Goal: Information Seeking & Learning: Understand process/instructions

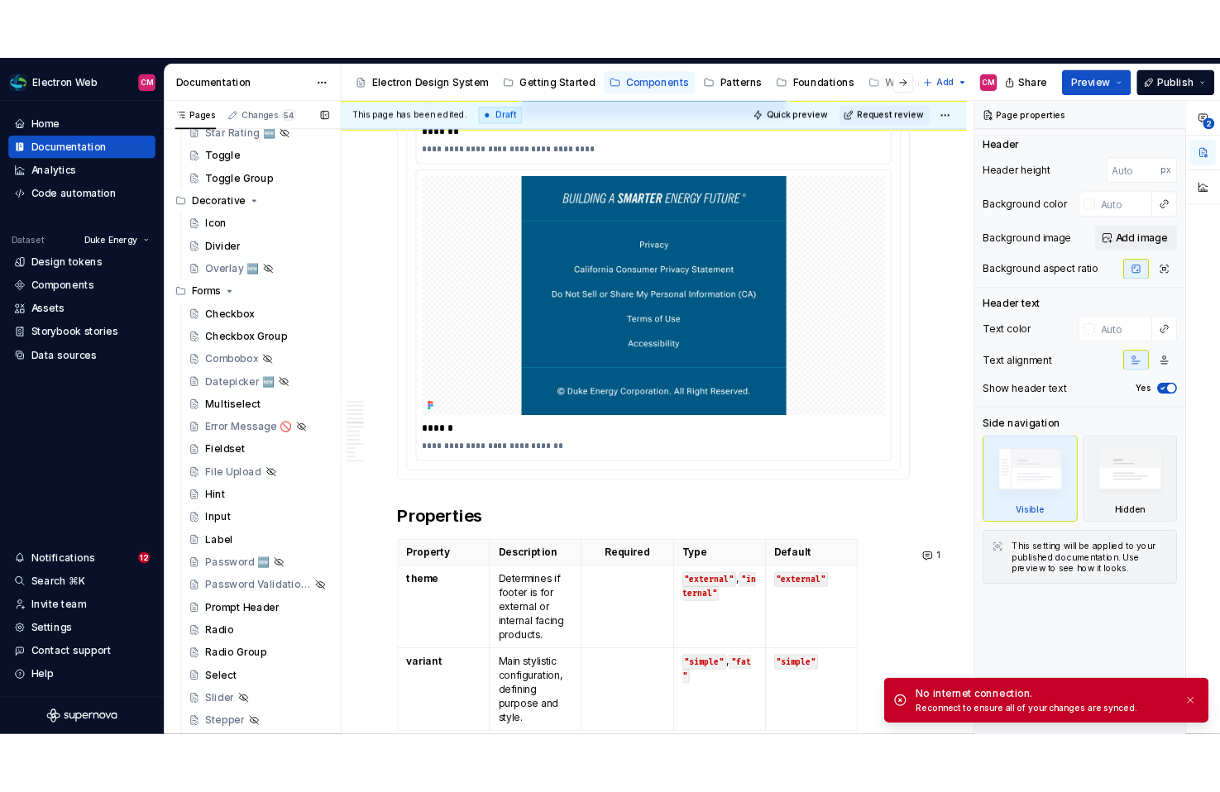
scroll to position [507, 0]
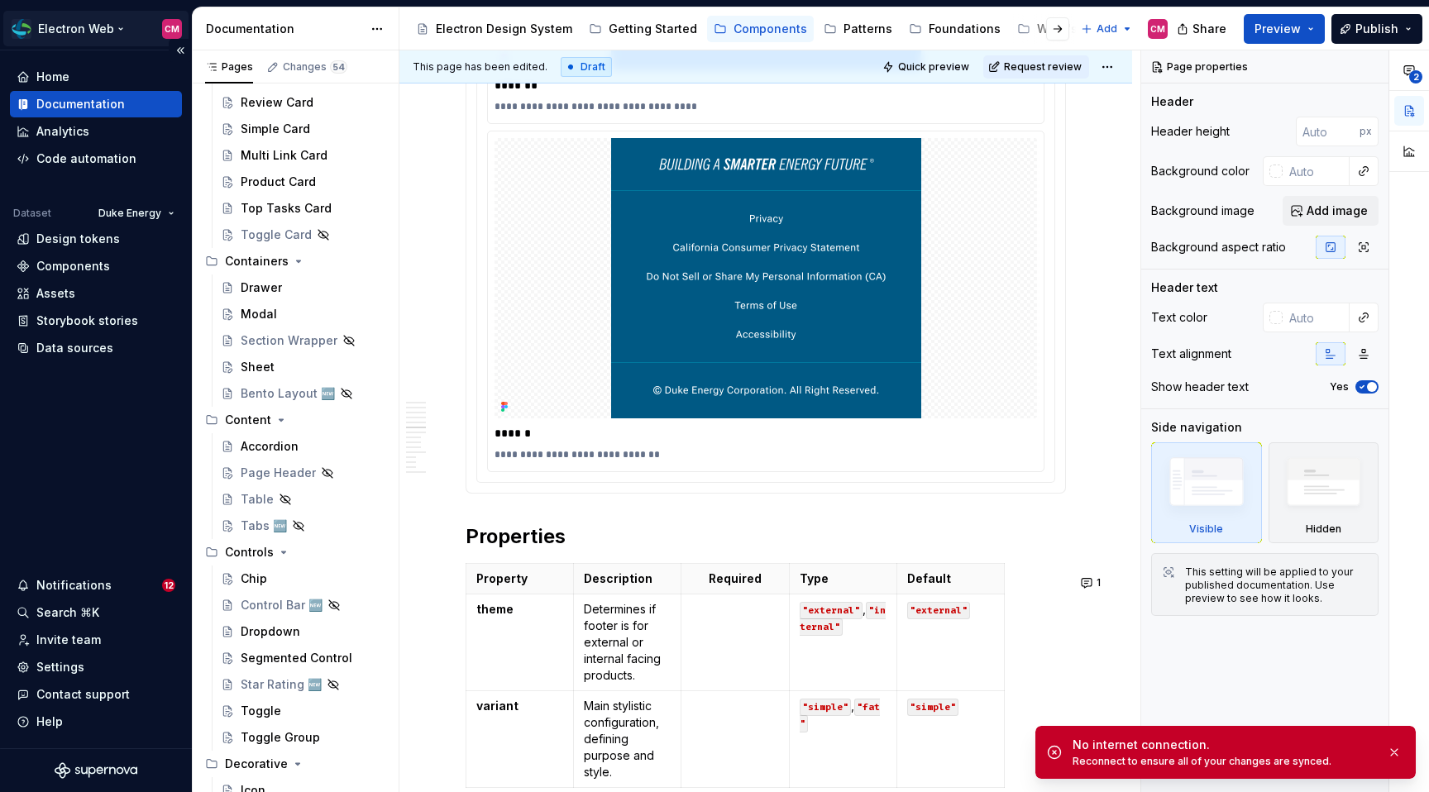
click at [109, 26] on html "Electron Web CM Home Documentation Analytics Code automation Dataset Duke Energ…" at bounding box center [714, 396] width 1429 height 792
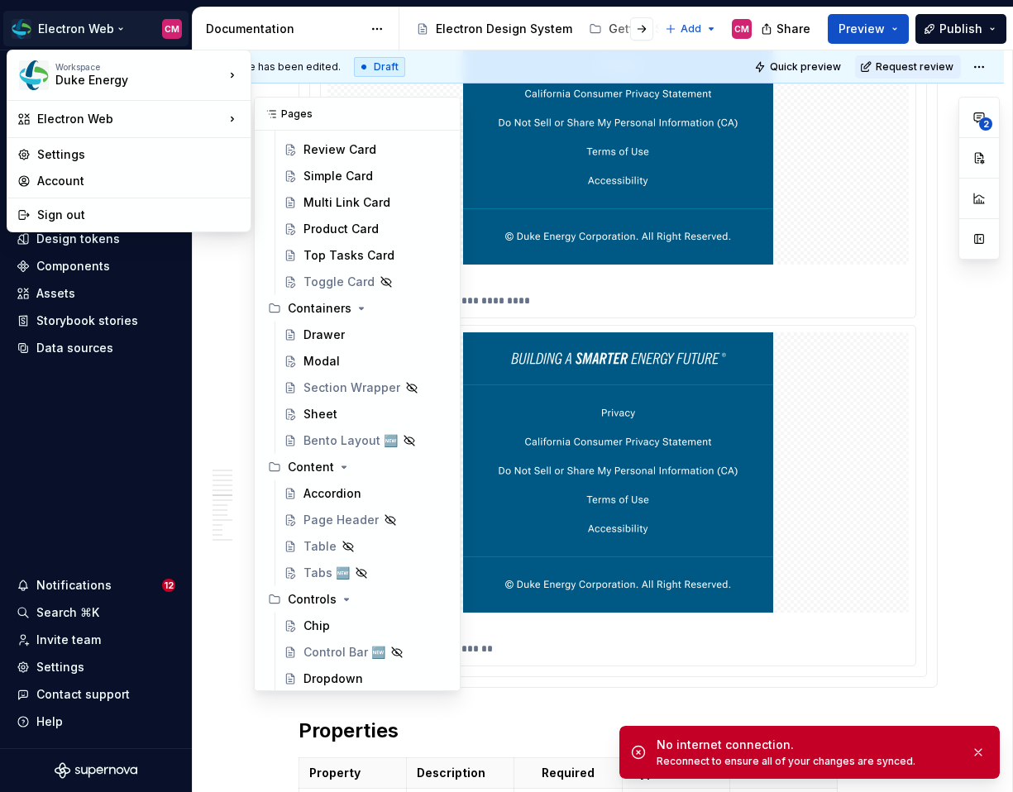
scroll to position [3005, 0]
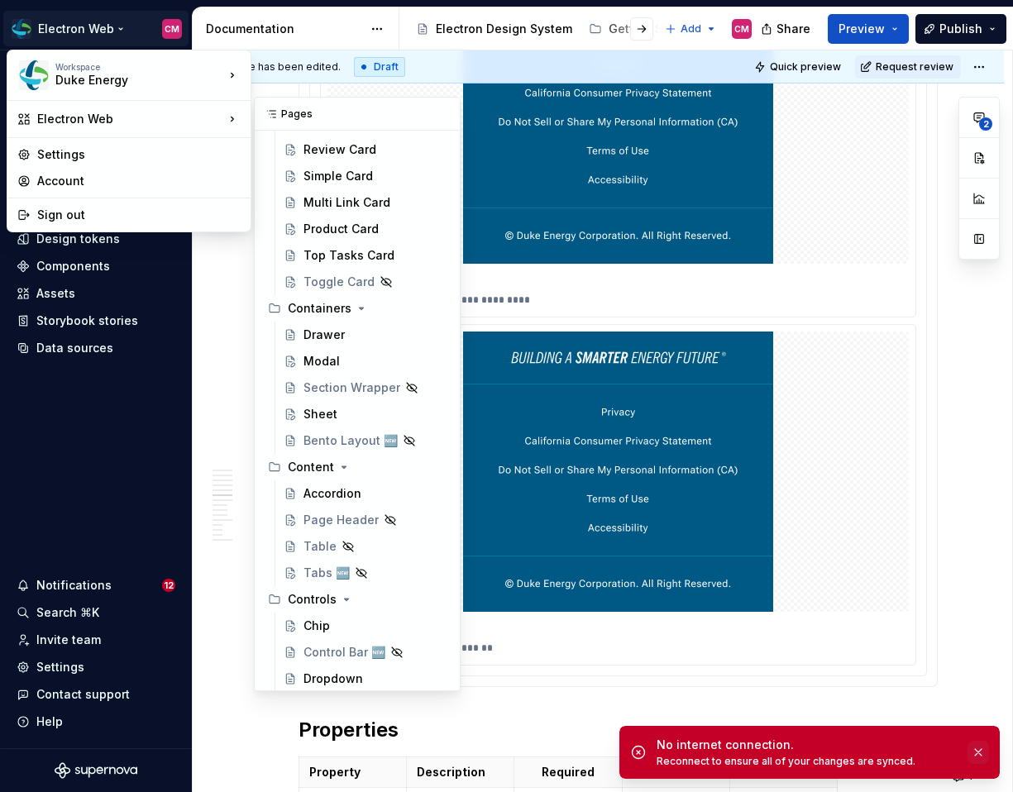
click at [979, 756] on button "button" at bounding box center [979, 752] width 22 height 23
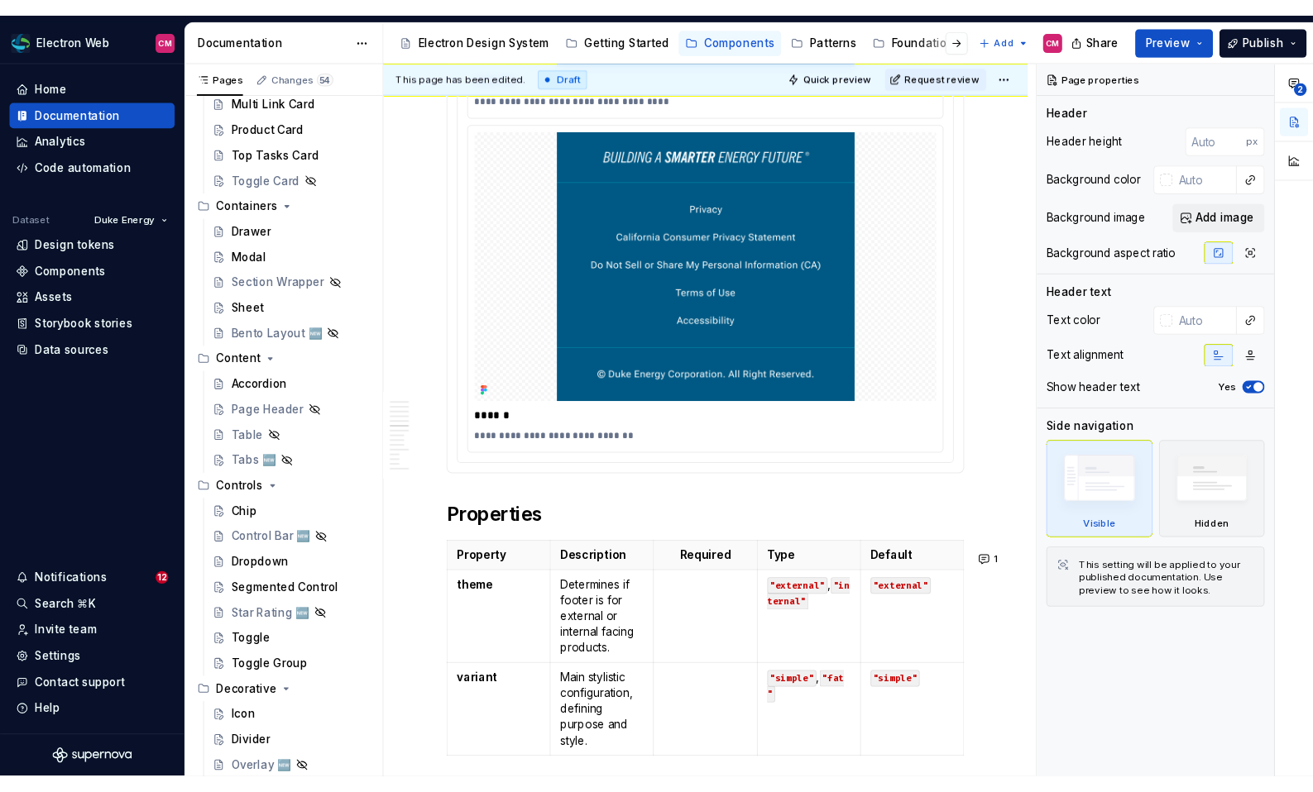
scroll to position [583, 0]
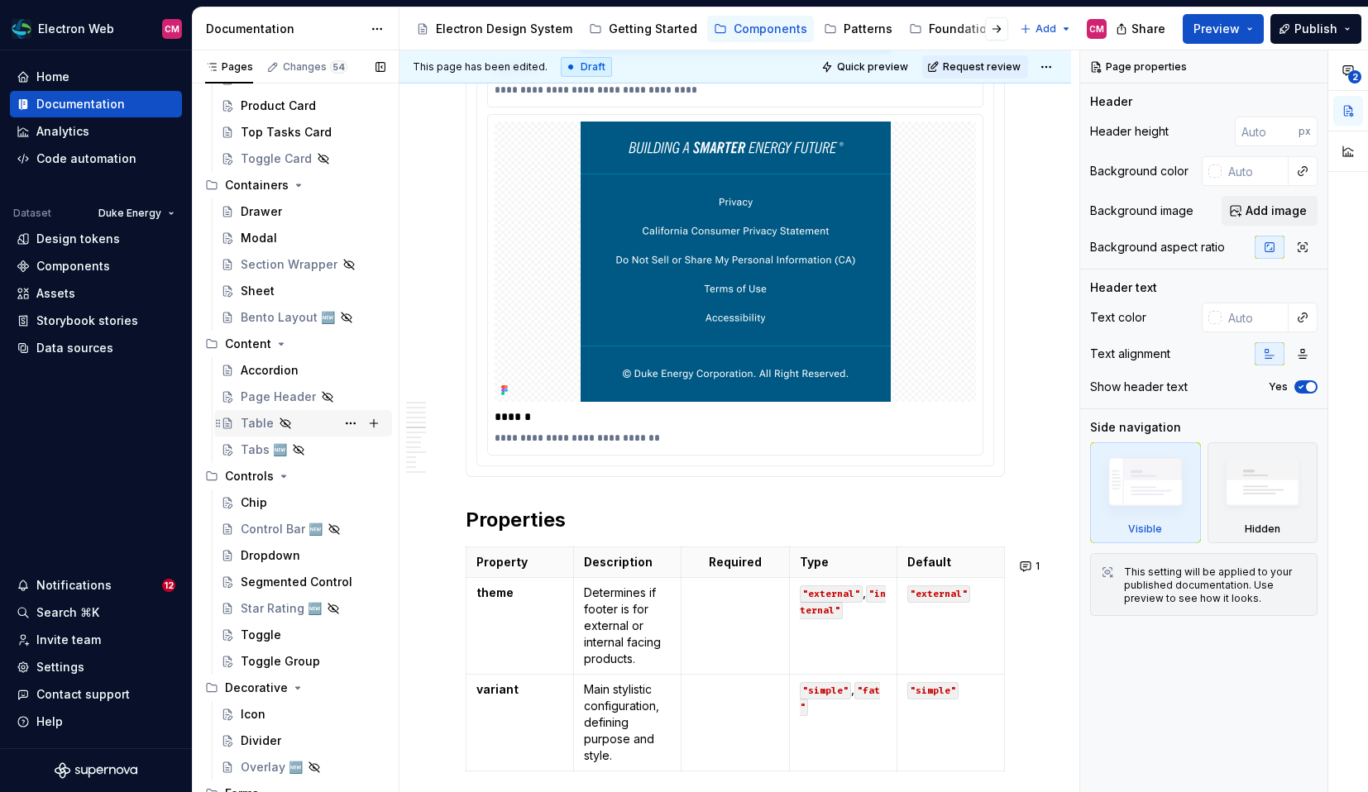
click at [261, 423] on div "Table" at bounding box center [257, 423] width 33 height 17
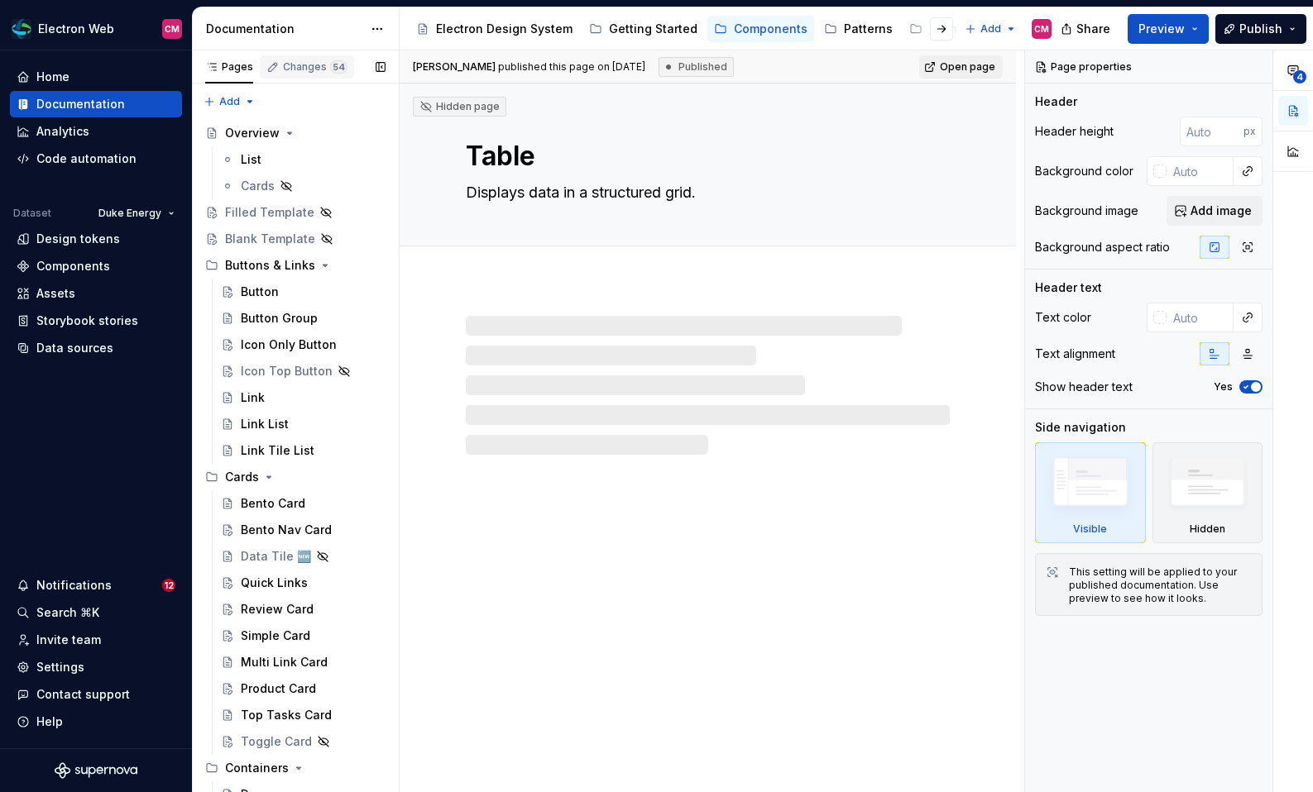
type textarea "*"
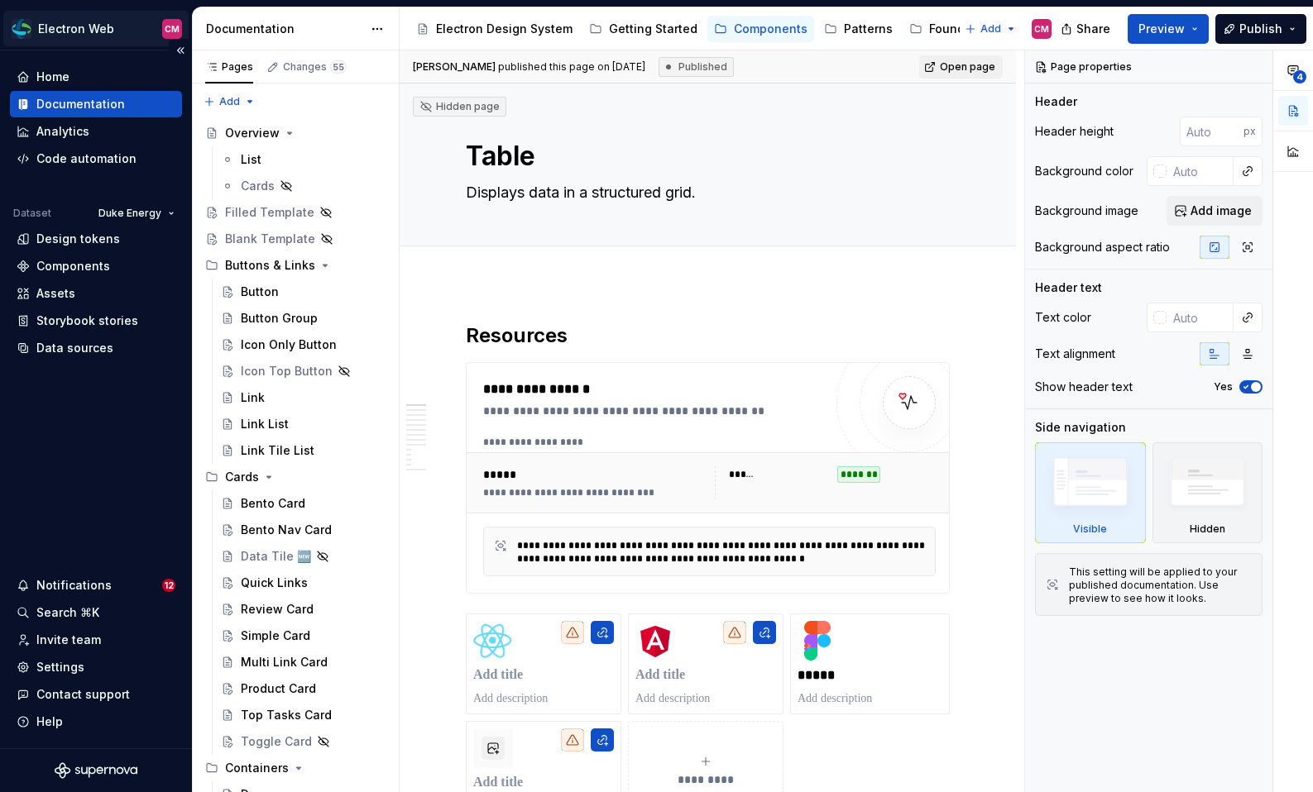
click at [100, 35] on html "Electron Web CM Home Documentation Analytics Code automation Dataset Duke Energ…" at bounding box center [656, 396] width 1313 height 792
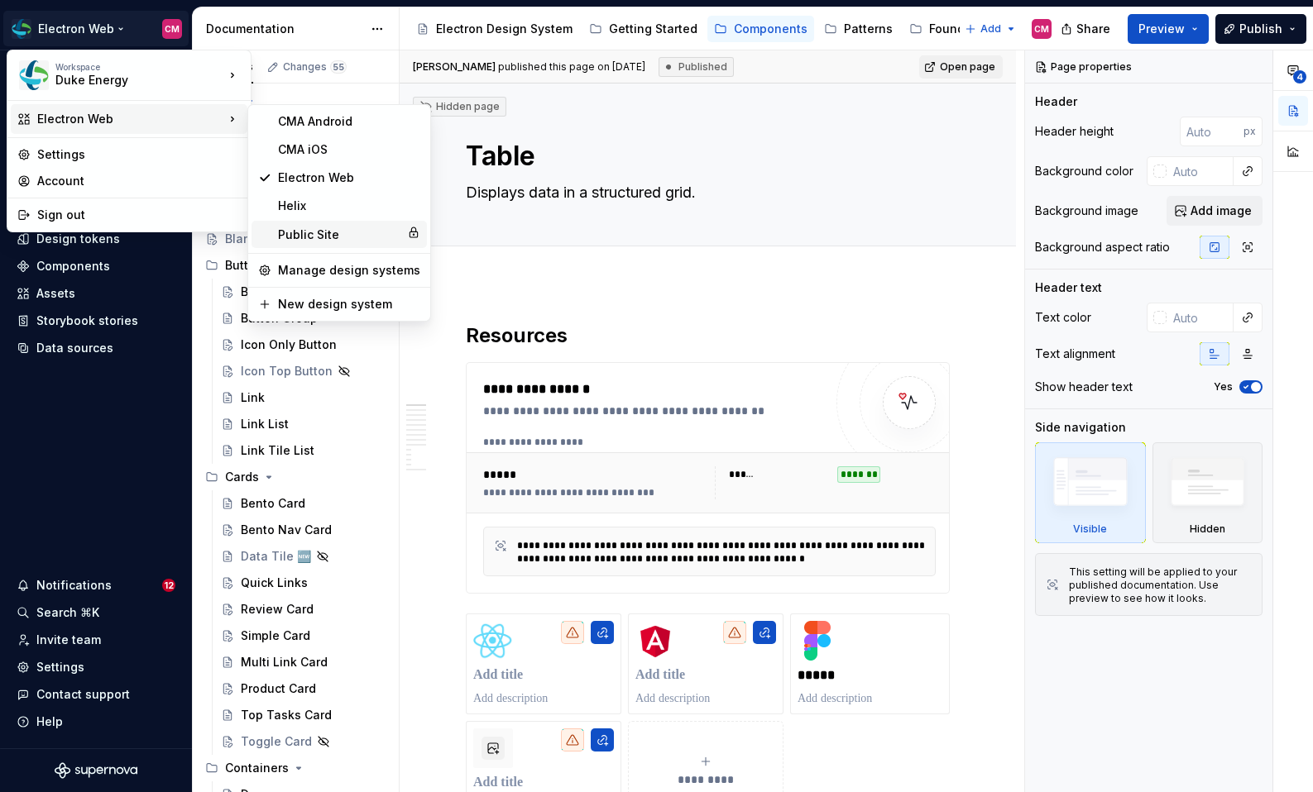
click at [298, 231] on div "Public Site" at bounding box center [339, 235] width 122 height 17
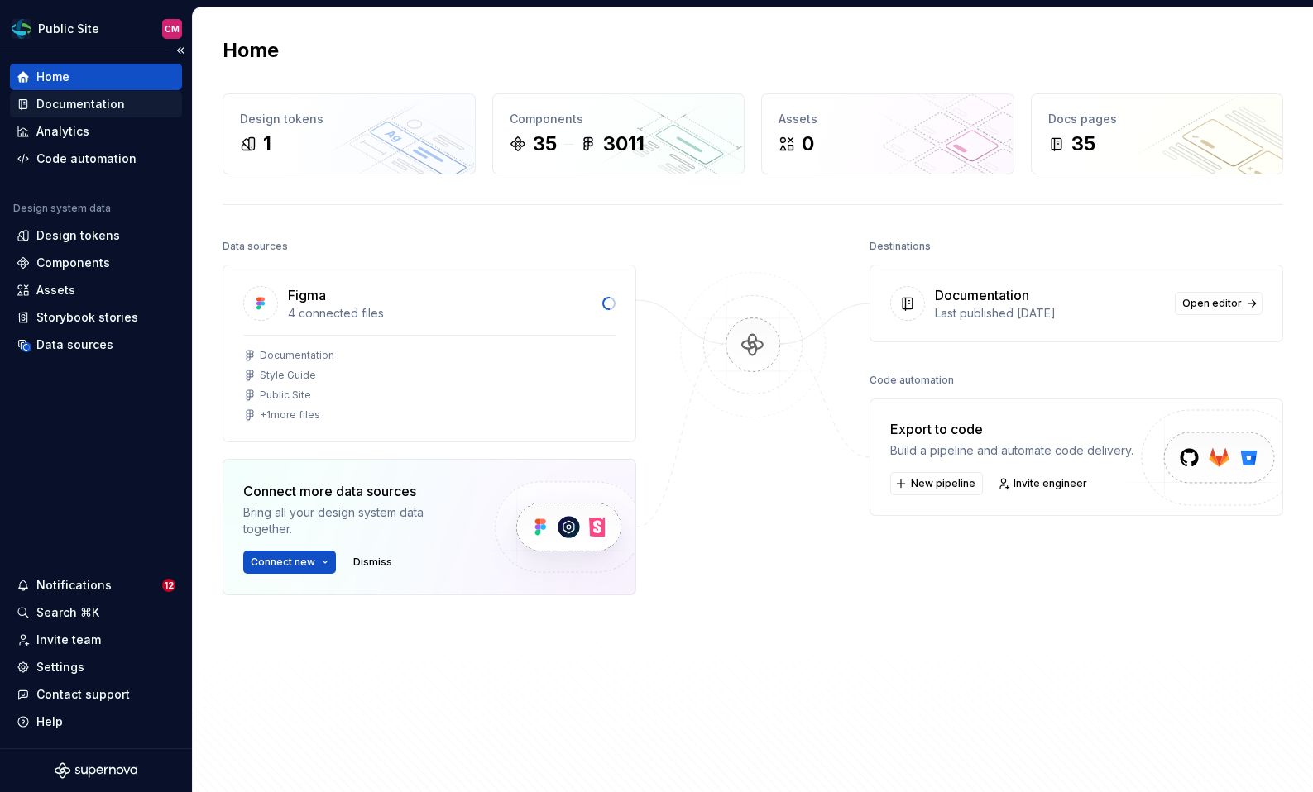
click at [77, 110] on div "Documentation" at bounding box center [80, 104] width 89 height 17
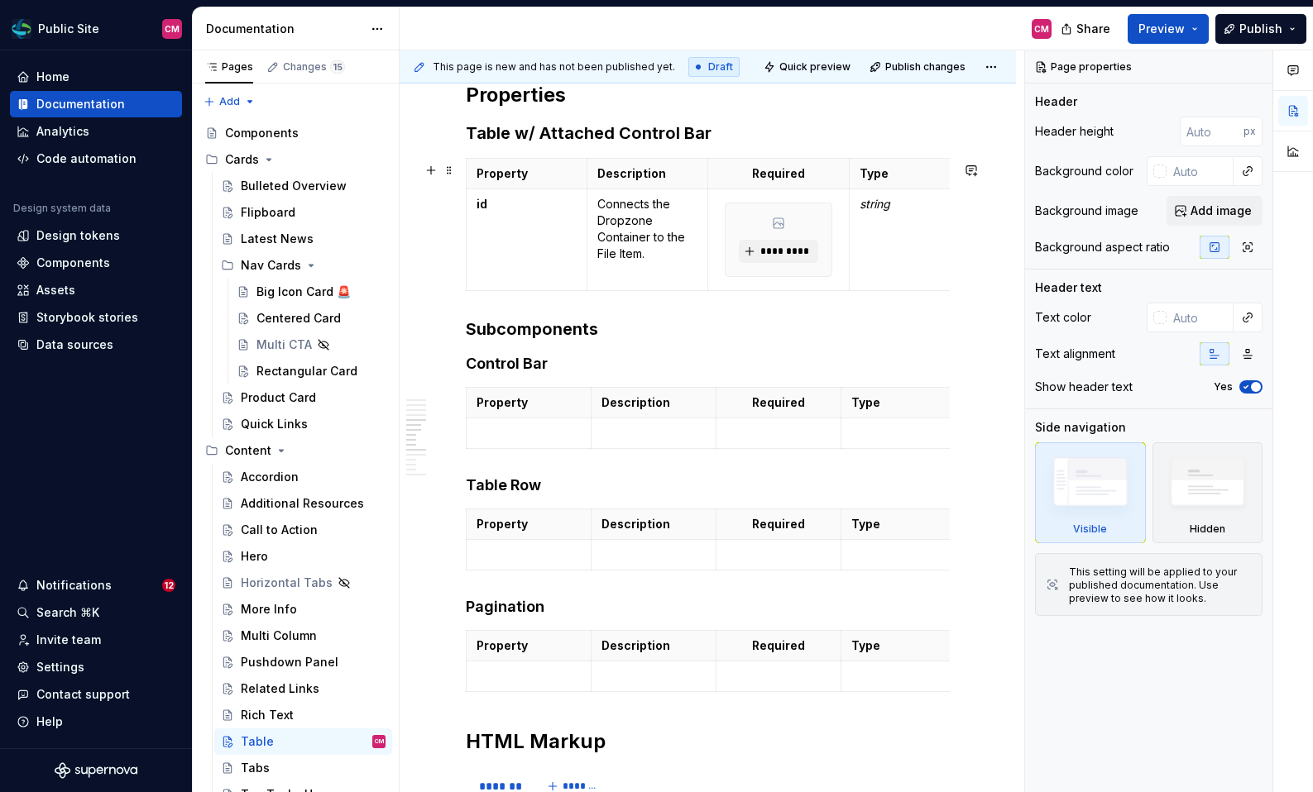
scroll to position [1592, 0]
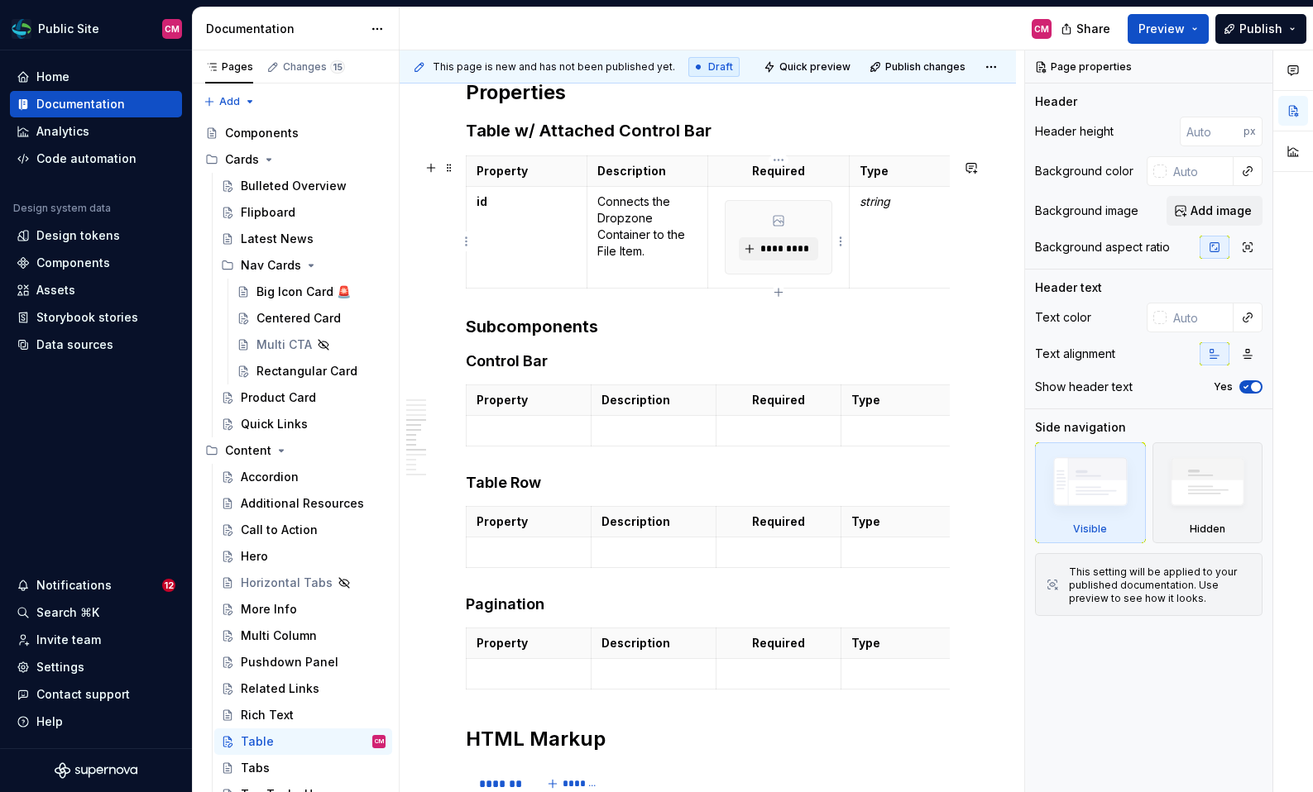
click at [802, 212] on div "*********" at bounding box center [777, 237] width 105 height 73
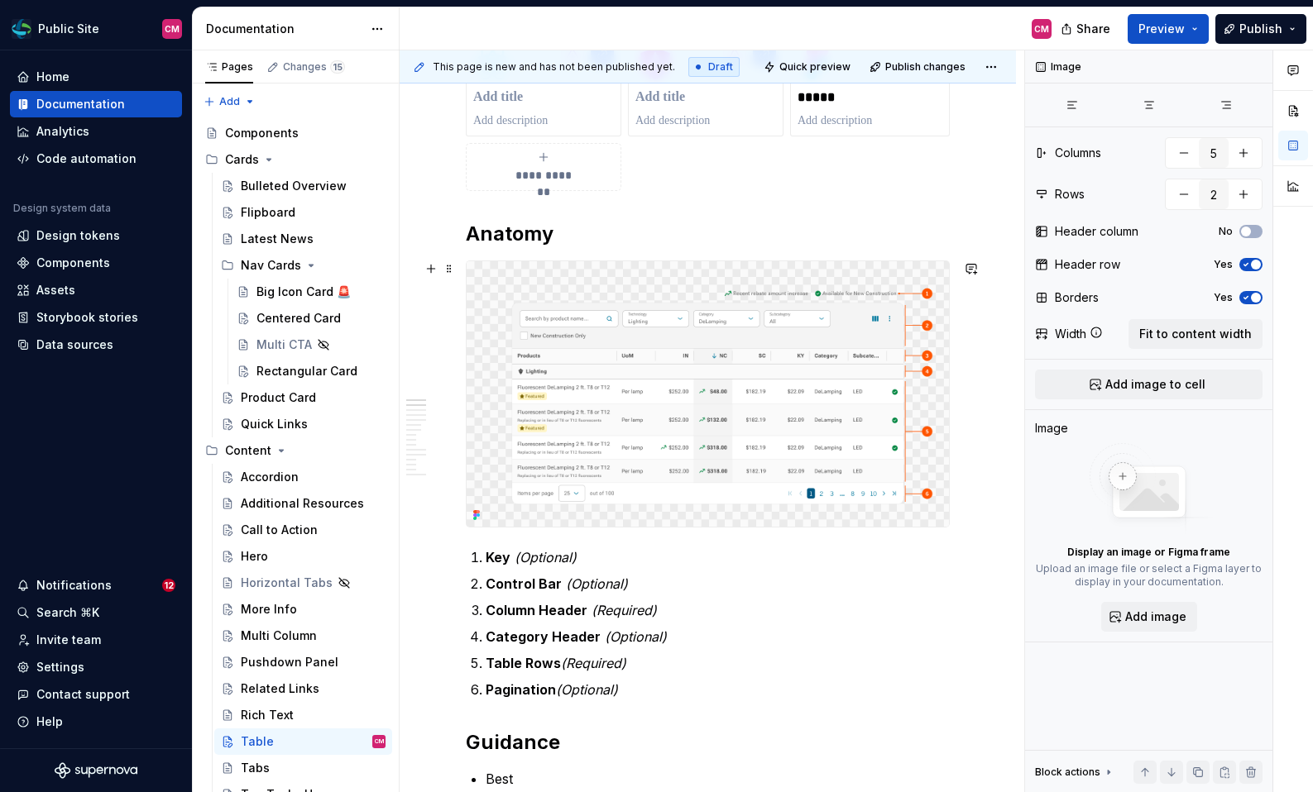
scroll to position [682, 0]
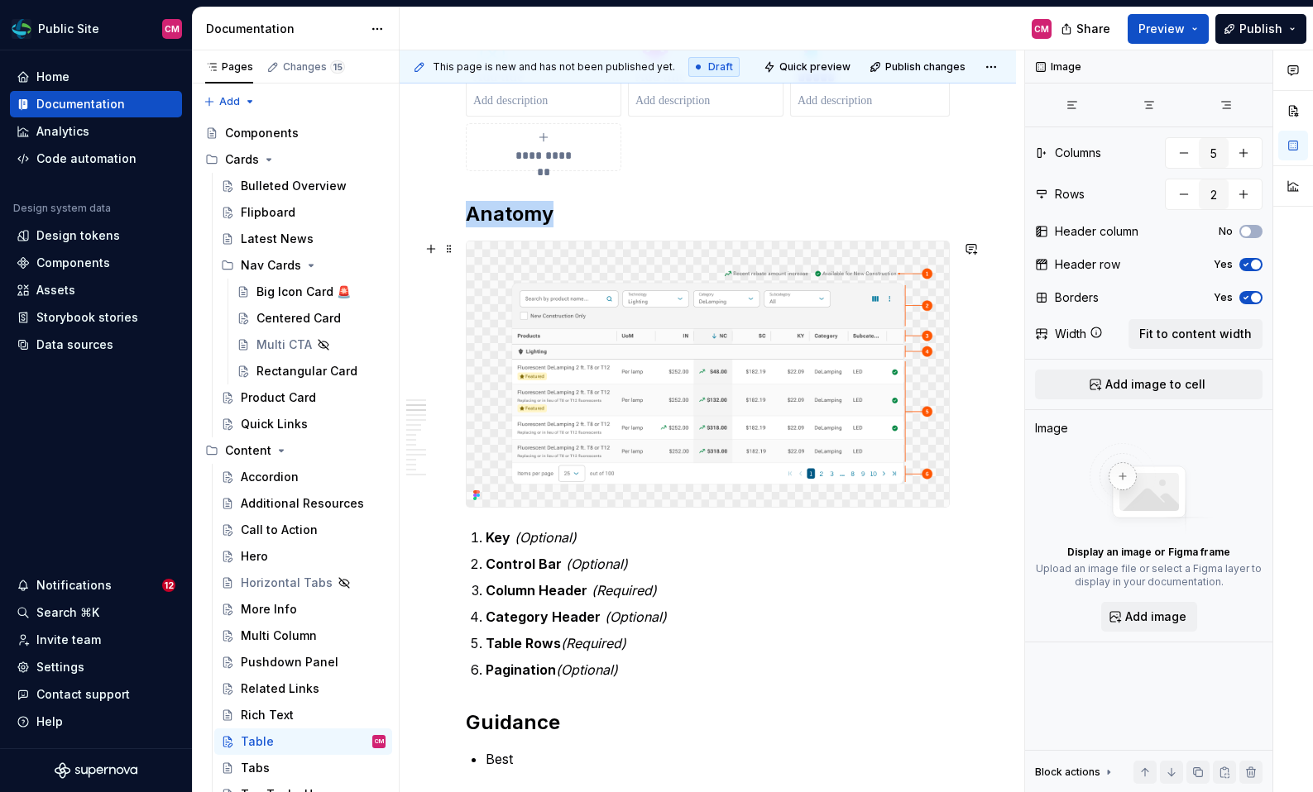
click at [572, 372] on img at bounding box center [707, 375] width 482 height 266
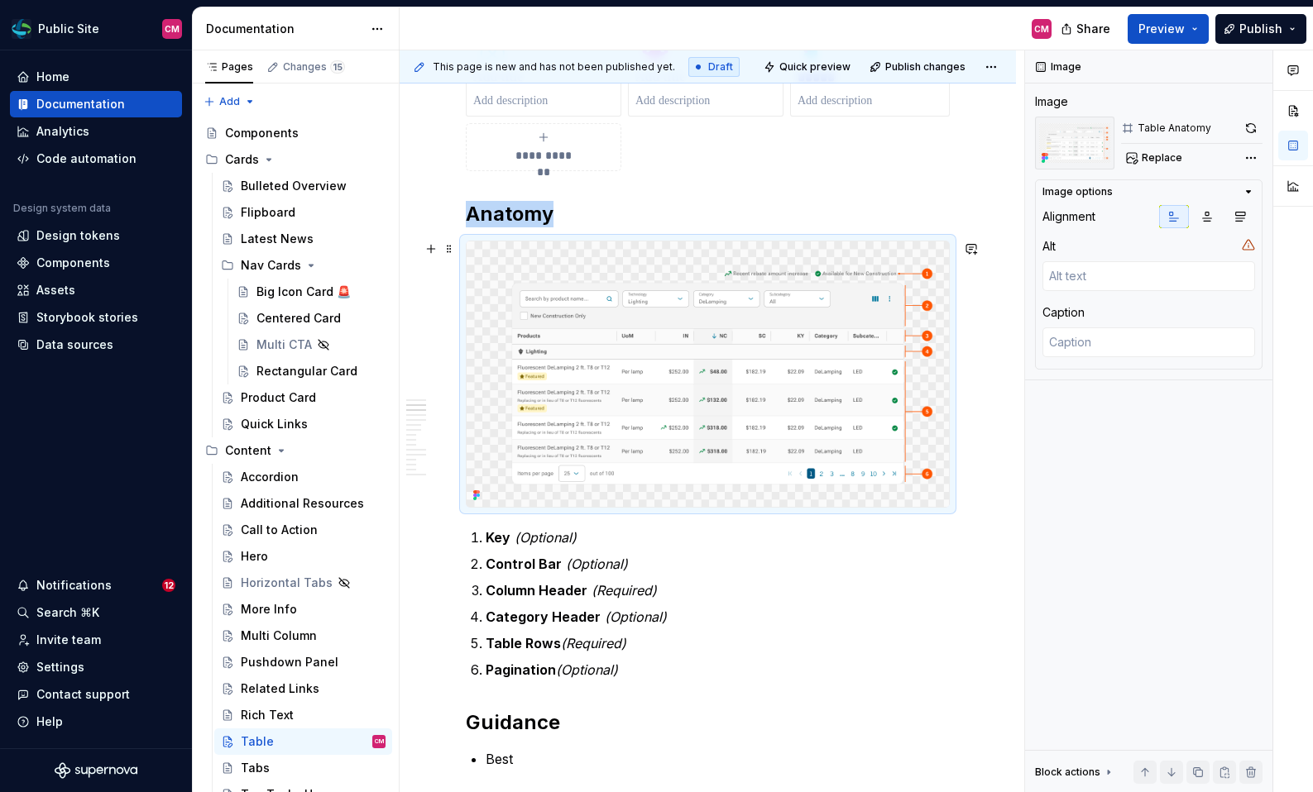
click at [706, 254] on img at bounding box center [707, 375] width 482 height 266
click at [1251, 124] on button "button" at bounding box center [1250, 128] width 23 height 23
click at [624, 634] on ol "Key (Optional) Control Bar (Optional) Column Header (Required) Category Header …" at bounding box center [718, 604] width 464 height 152
type textarea "*"
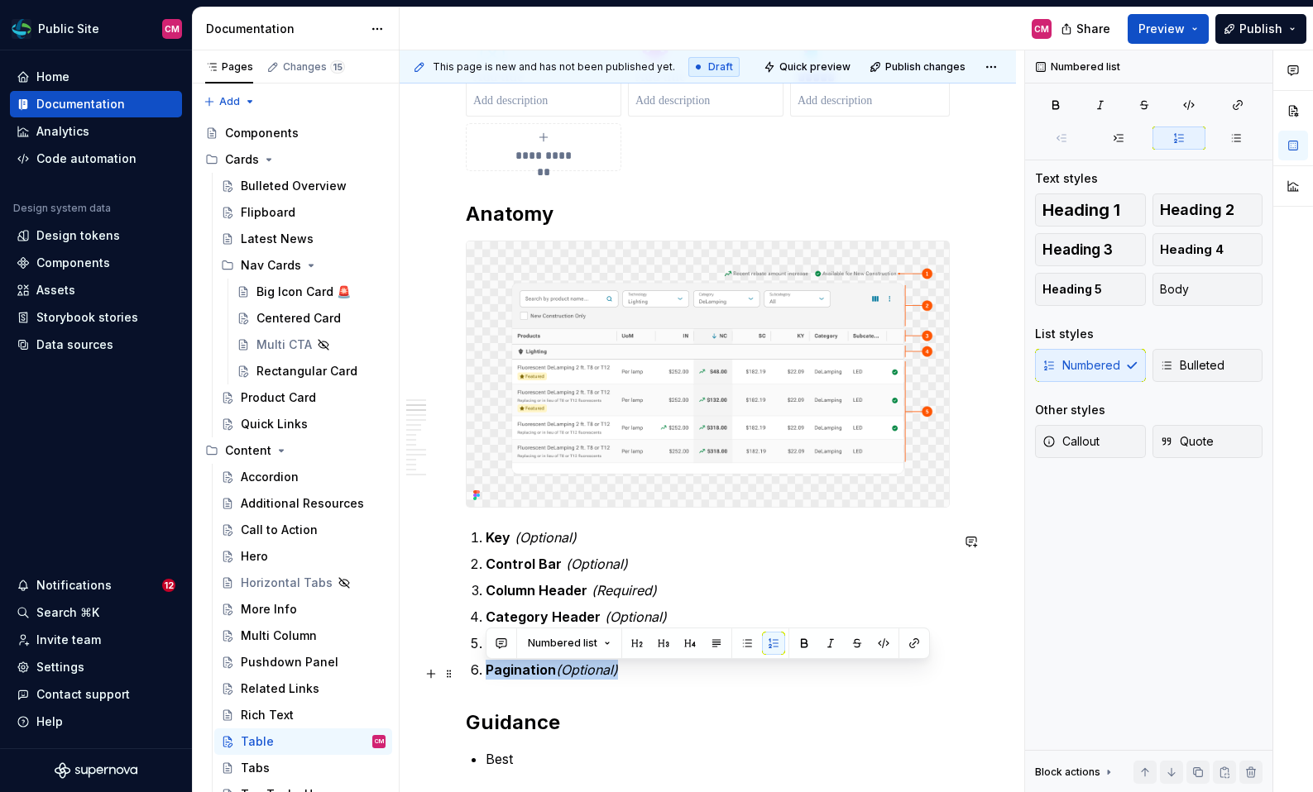
drag, startPoint x: 616, startPoint y: 670, endPoint x: 459, endPoint y: 670, distance: 157.2
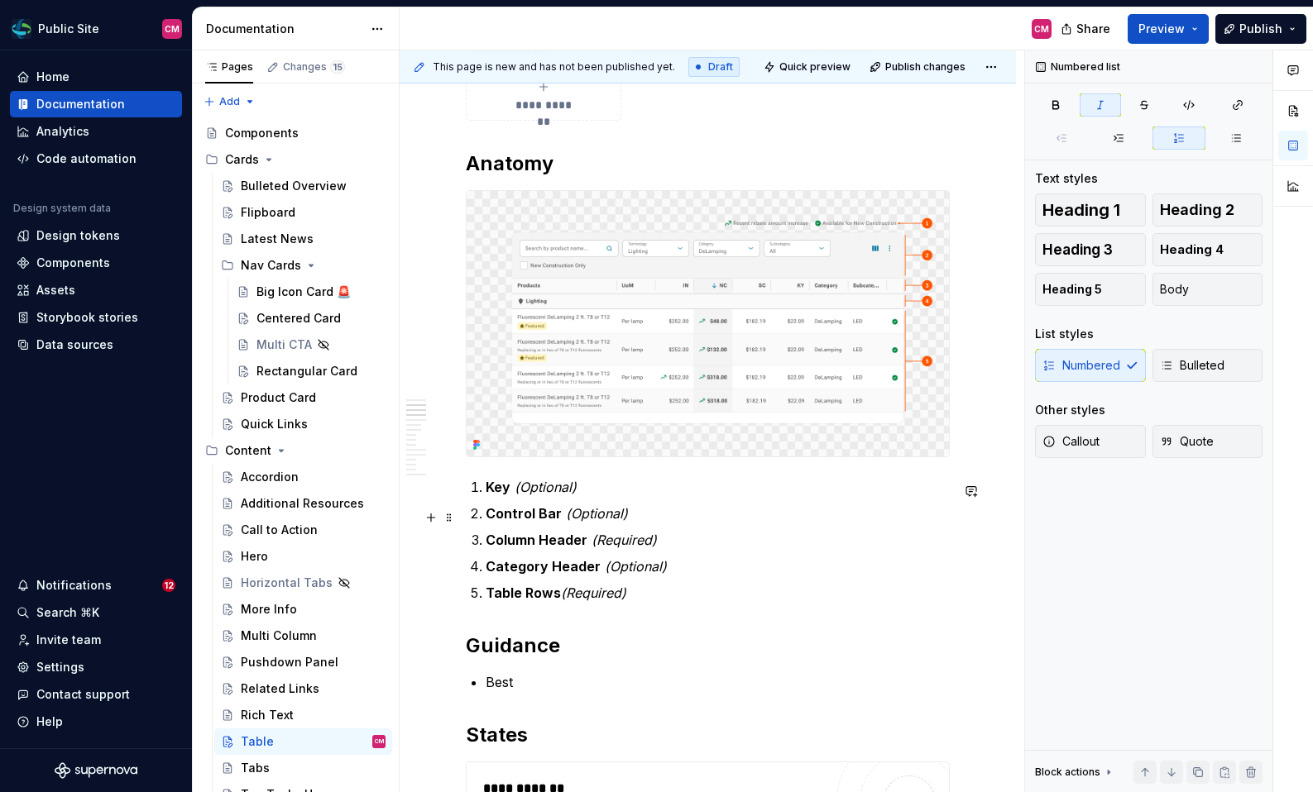
scroll to position [736, 0]
click at [634, 514] on p "Control Bar (Optional)" at bounding box center [718, 510] width 464 height 20
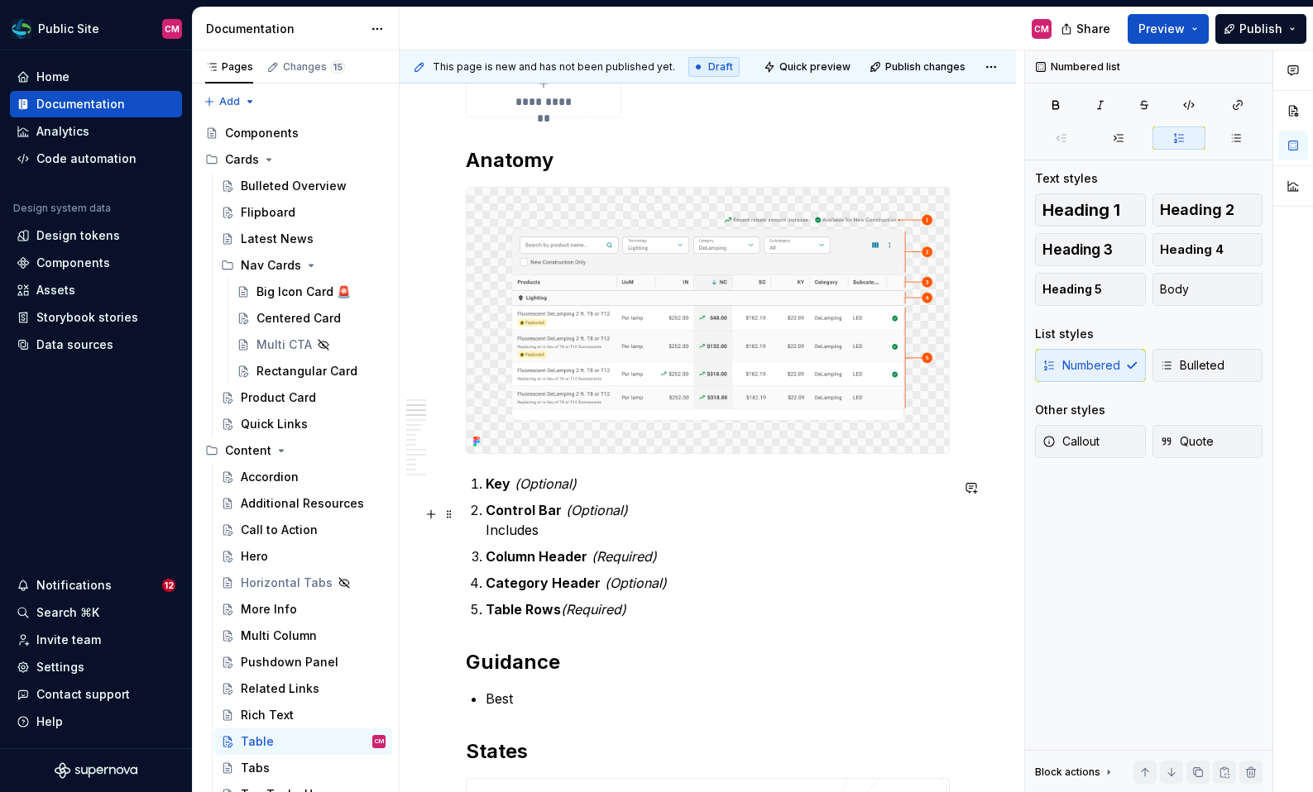
click at [523, 530] on p "Control Bar (Optional) Includes" at bounding box center [718, 520] width 464 height 40
click at [716, 534] on p "Control Bar (Optional) Includes optional search, dropdown filters, and actions" at bounding box center [718, 520] width 464 height 40
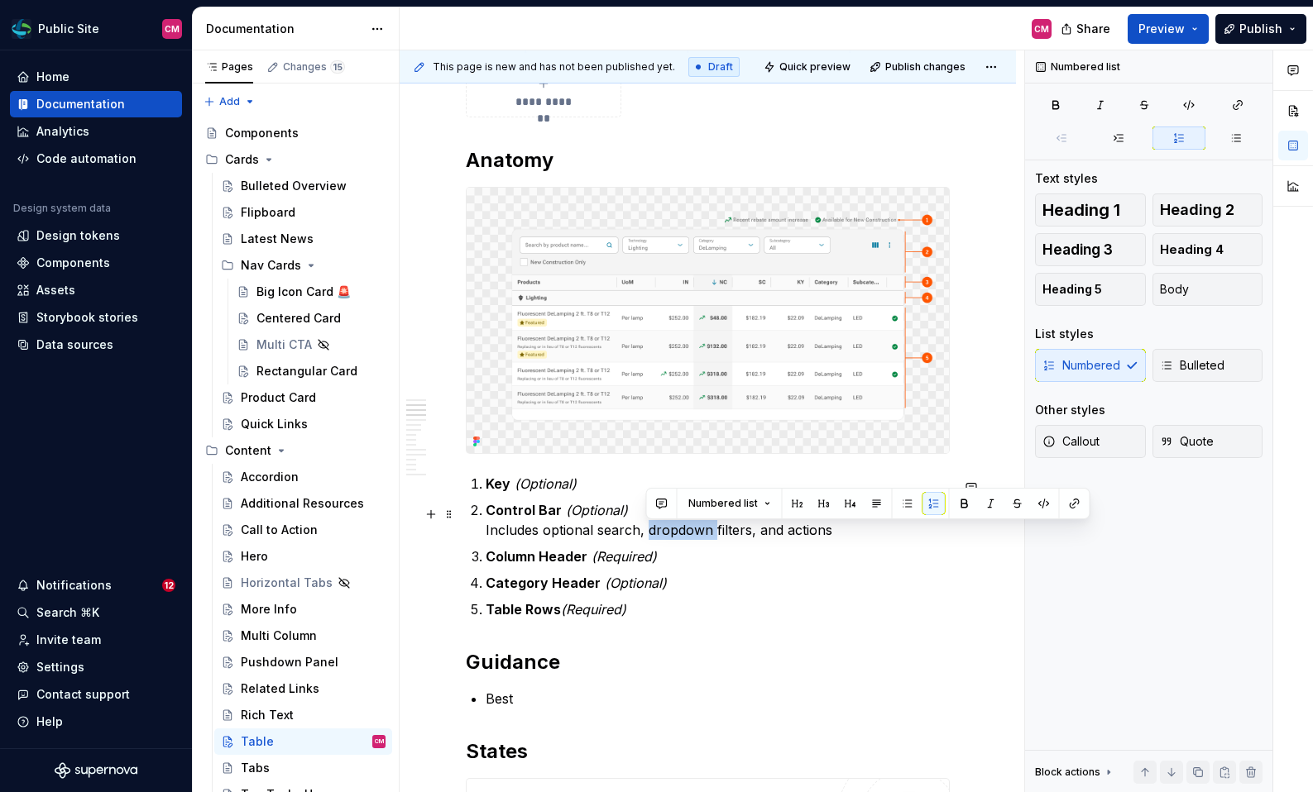
drag, startPoint x: 715, startPoint y: 534, endPoint x: 649, endPoint y: 529, distance: 65.6
click at [649, 529] on p "Control Bar (Optional) Includes optional search, dropdown filters, and actions" at bounding box center [718, 520] width 464 height 40
type textarea "*"
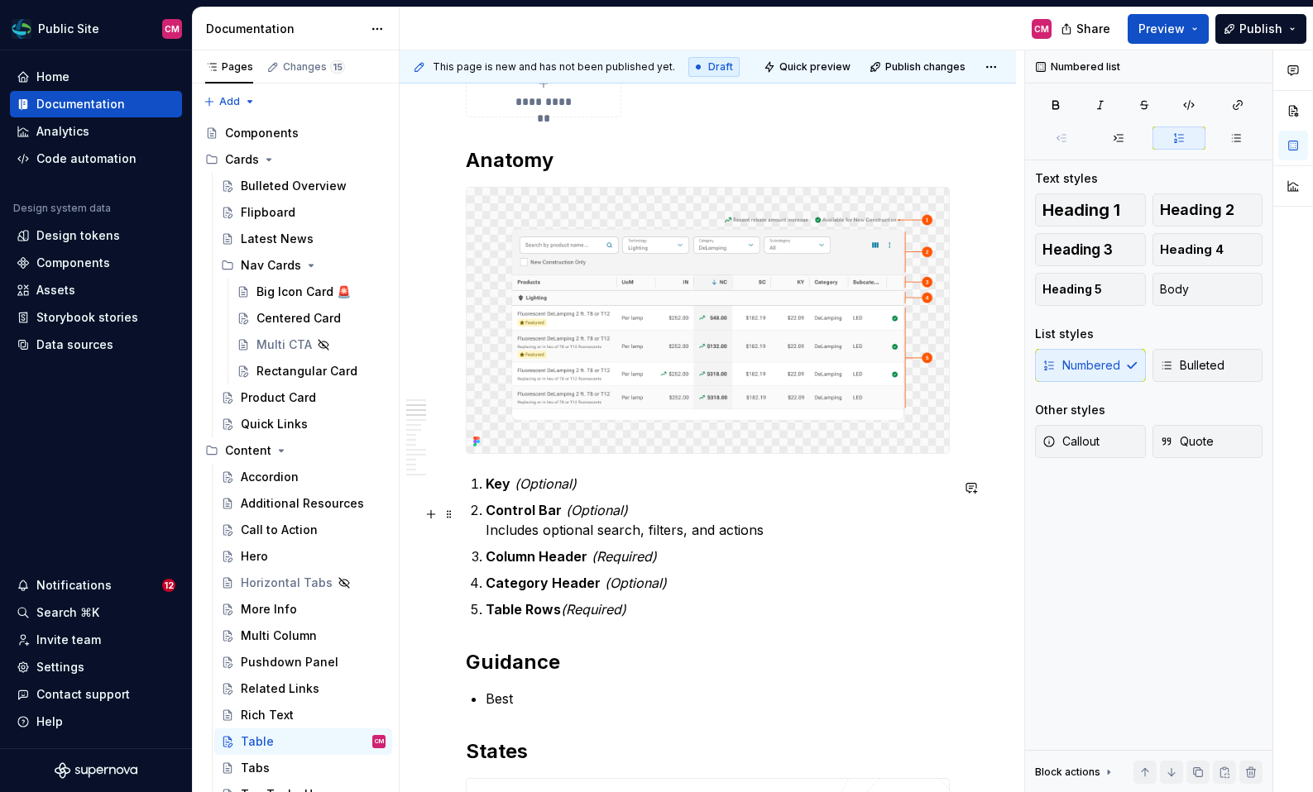
click at [790, 537] on p "Control Bar (Optional) Includes optional search, filters, and actions" at bounding box center [718, 520] width 464 height 40
click at [701, 533] on p "Control Bar (Optional) Includes optional search, filters, and actions" at bounding box center [718, 520] width 464 height 40
click at [752, 528] on p "Control Bar (Optional) Includes optional search, filters, or actions" at bounding box center [718, 520] width 464 height 40
click at [666, 561] on p "Column Header (Required)" at bounding box center [718, 557] width 464 height 20
